Goal: Find specific page/section: Find specific page/section

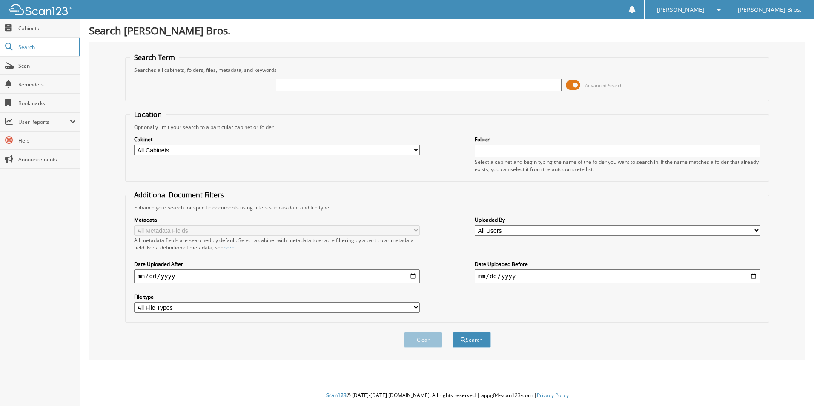
click at [447, 83] on input "text" at bounding box center [419, 85] width 286 height 13
type input "707713"
click at [472, 332] on div "Search" at bounding box center [472, 339] width 40 height 17
drag, startPoint x: 472, startPoint y: 332, endPoint x: 474, endPoint y: 338, distance: 6.3
click at [474, 338] on button "Search" at bounding box center [472, 340] width 38 height 16
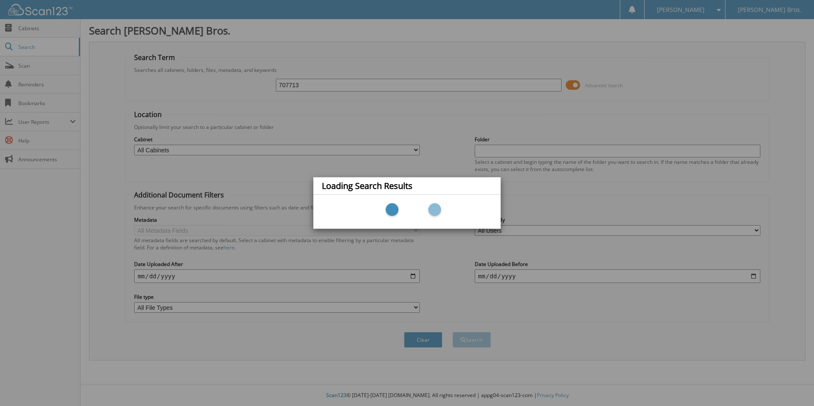
click at [474, 338] on div "Loading Search Results" at bounding box center [407, 203] width 814 height 406
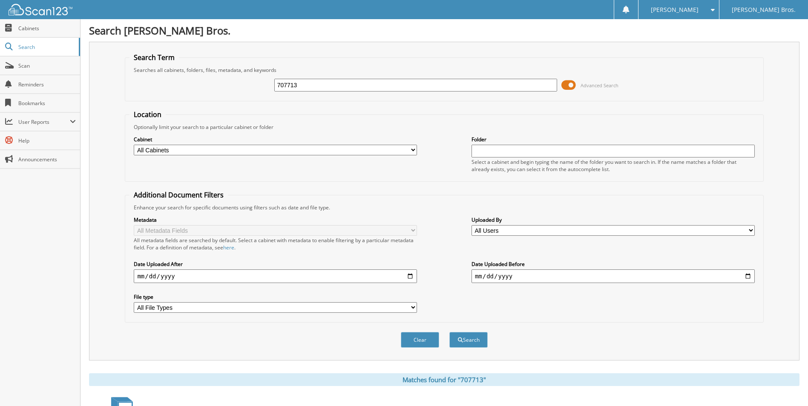
click at [575, 83] on span at bounding box center [568, 85] width 14 height 13
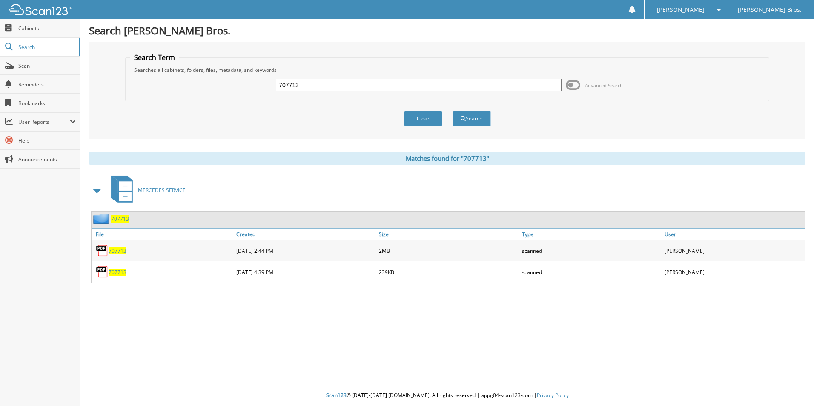
click at [572, 83] on span at bounding box center [573, 85] width 14 height 13
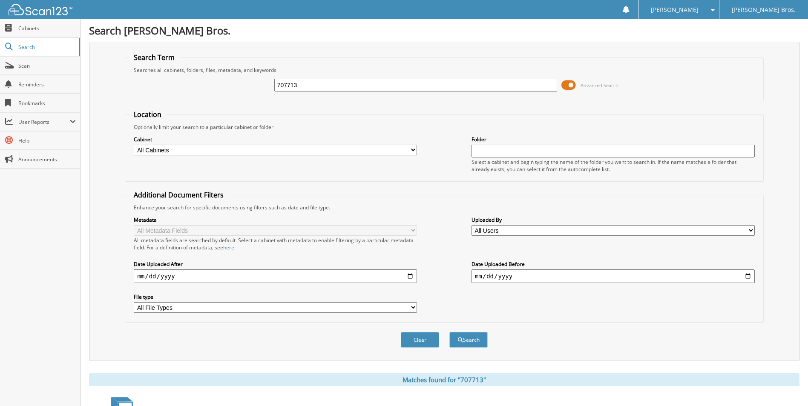
click at [569, 86] on span at bounding box center [568, 85] width 14 height 13
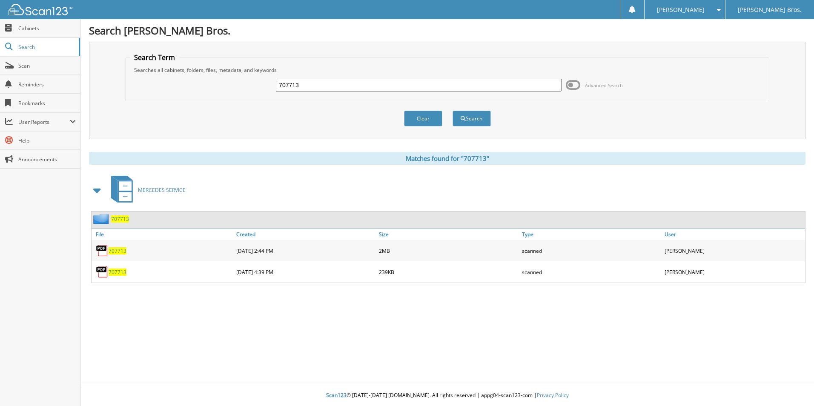
click at [123, 248] on span "707713" at bounding box center [118, 250] width 18 height 7
click at [122, 249] on span "707713" at bounding box center [118, 250] width 18 height 7
click at [124, 249] on span "707713" at bounding box center [118, 250] width 18 height 7
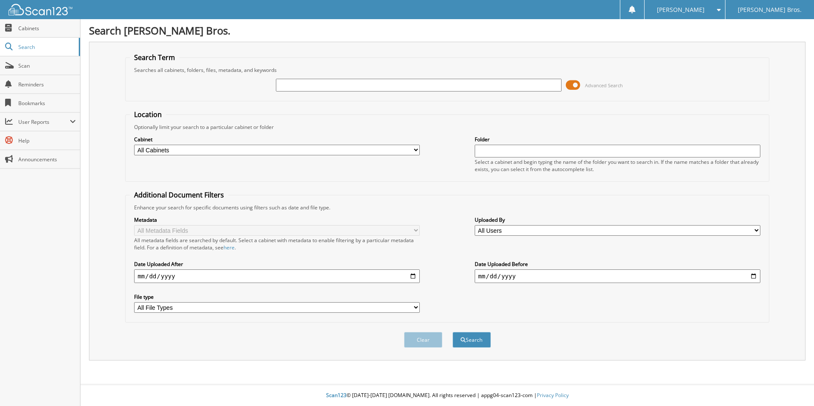
click at [369, 87] on input "text" at bounding box center [419, 85] width 286 height 13
type input "707713"
click at [573, 84] on span at bounding box center [573, 85] width 14 height 13
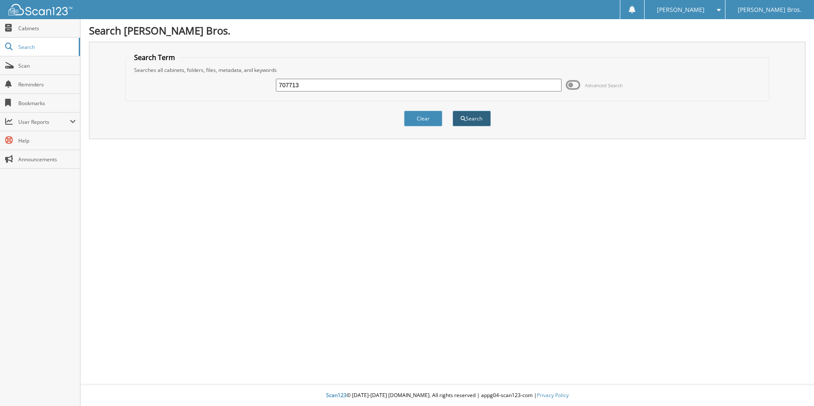
click at [489, 123] on button "Search" at bounding box center [472, 119] width 38 height 16
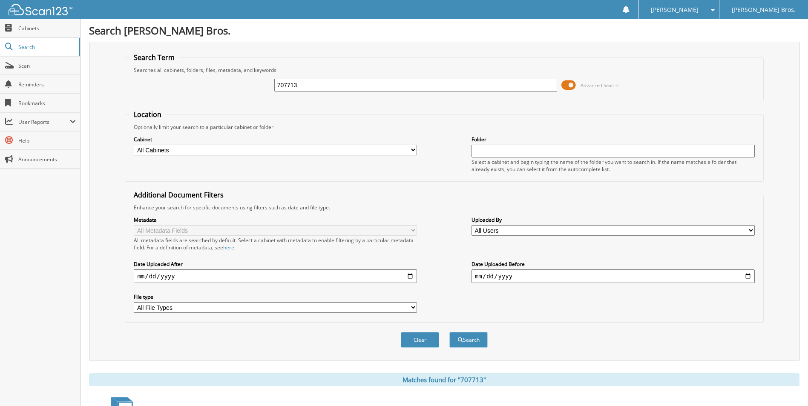
click at [568, 86] on span at bounding box center [568, 85] width 14 height 13
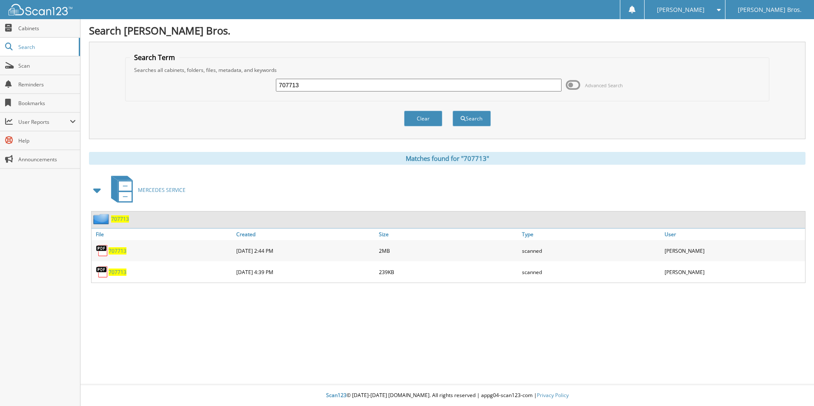
click at [120, 251] on span "707713" at bounding box center [118, 250] width 18 height 7
